Goal: Find specific page/section: Find specific page/section

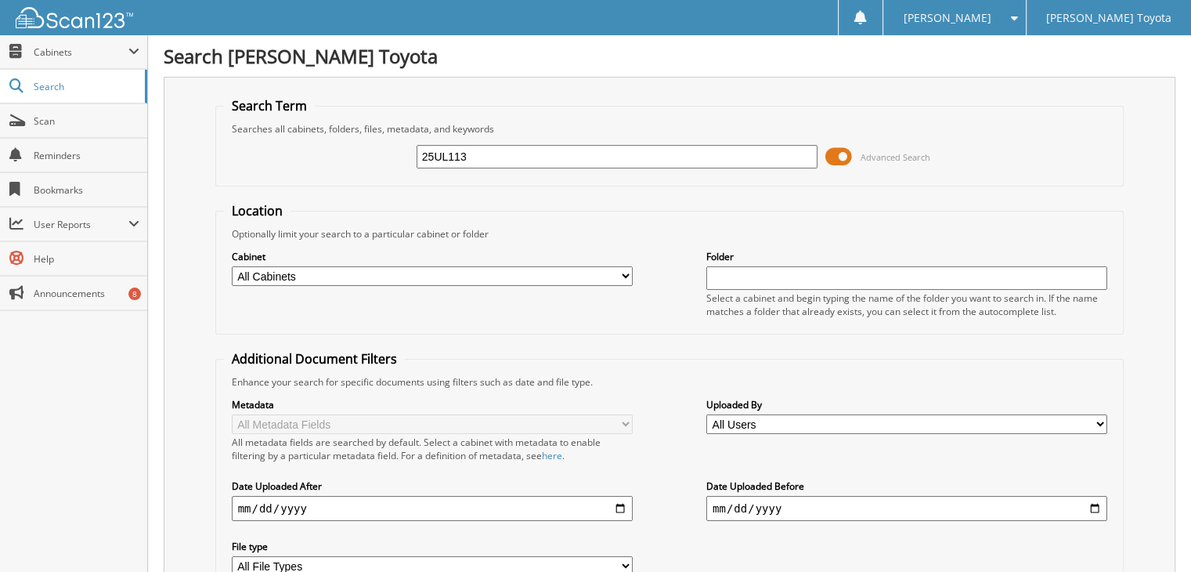
type input "25UL113"
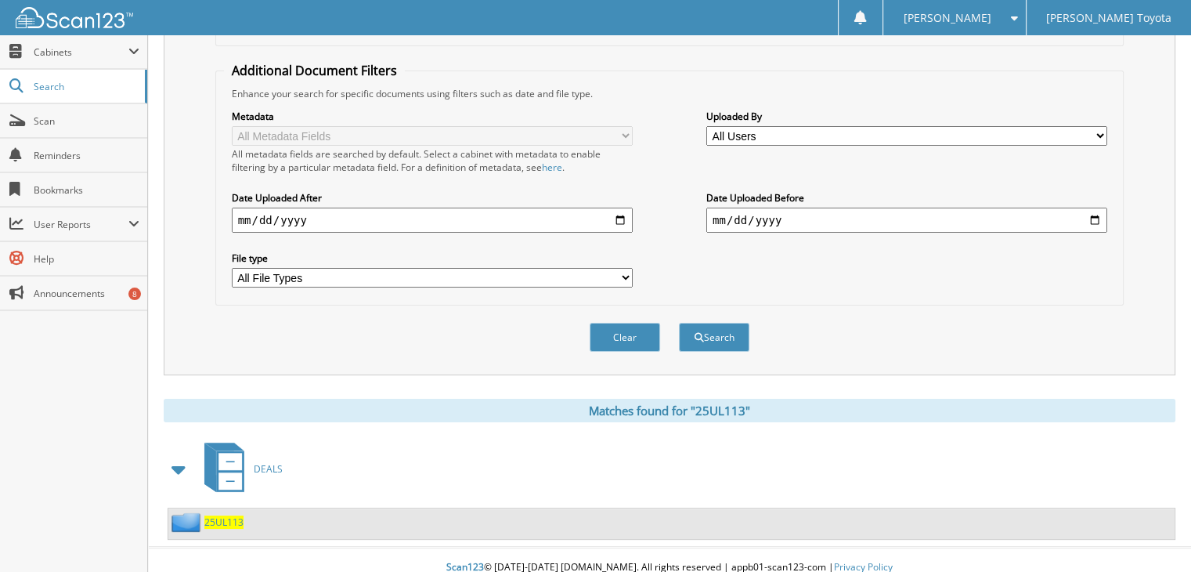
click at [222, 515] on span "25UL113" at bounding box center [223, 521] width 39 height 13
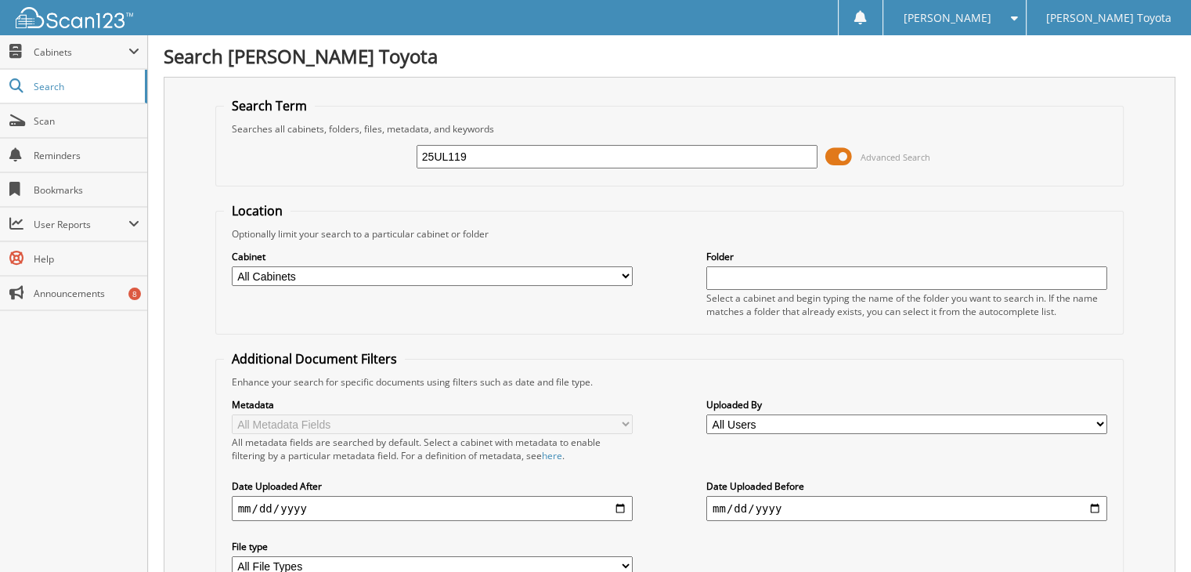
type input "25UL119"
